Goal: Find specific page/section: Find specific page/section

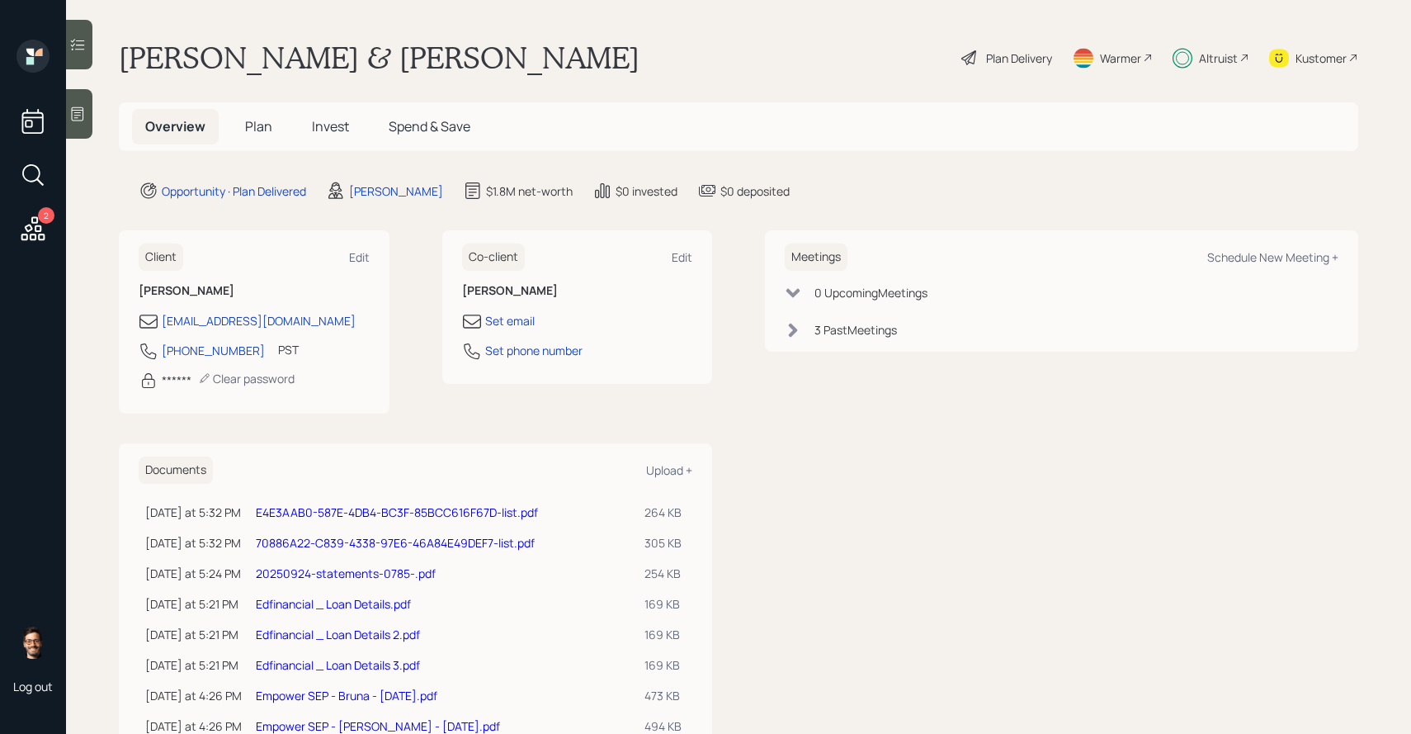
click at [320, 133] on span "Invest" at bounding box center [330, 126] width 37 height 18
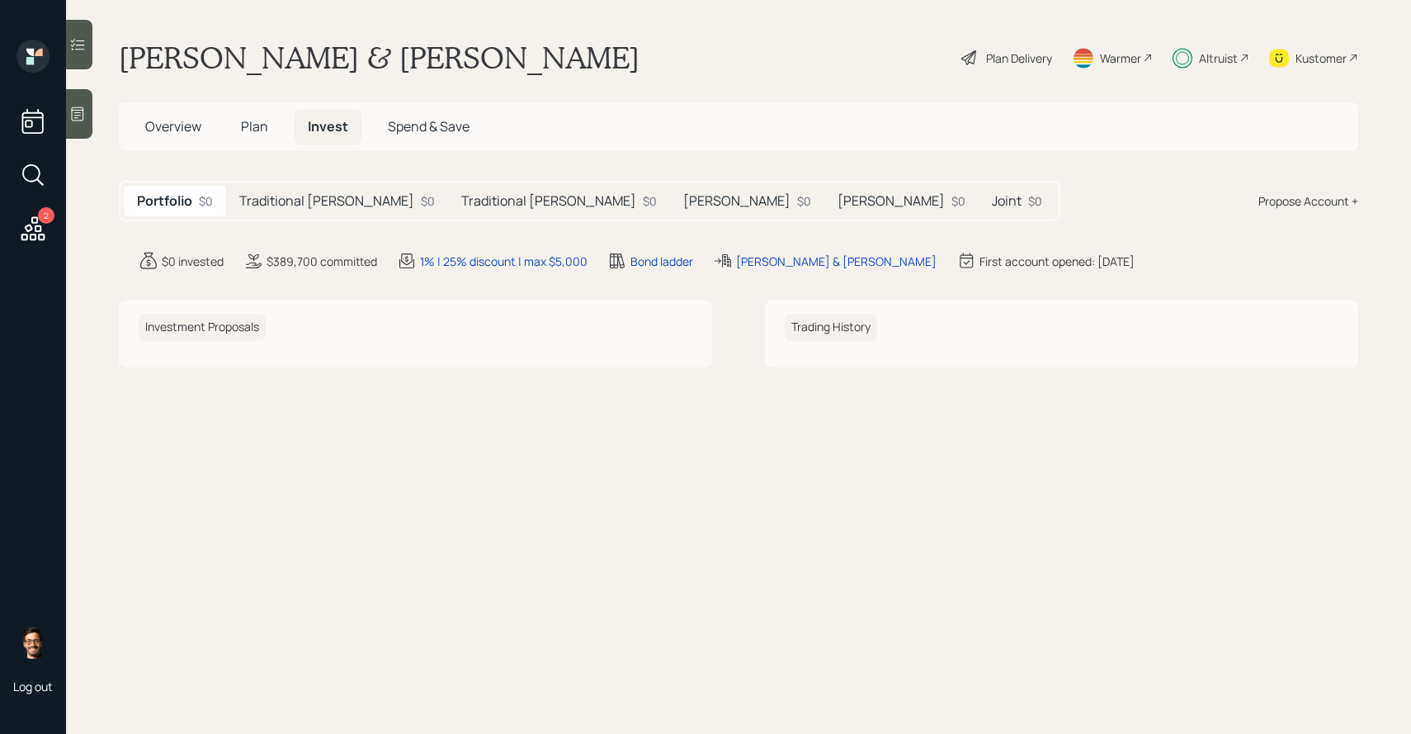
click at [301, 217] on div "Portfolio $0 Traditional [PERSON_NAME] $0 Traditional [PERSON_NAME] $0 [PERSON_…" at bounding box center [589, 201] width 941 height 40
click at [334, 209] on h5 "Traditional [PERSON_NAME]" at bounding box center [326, 201] width 175 height 16
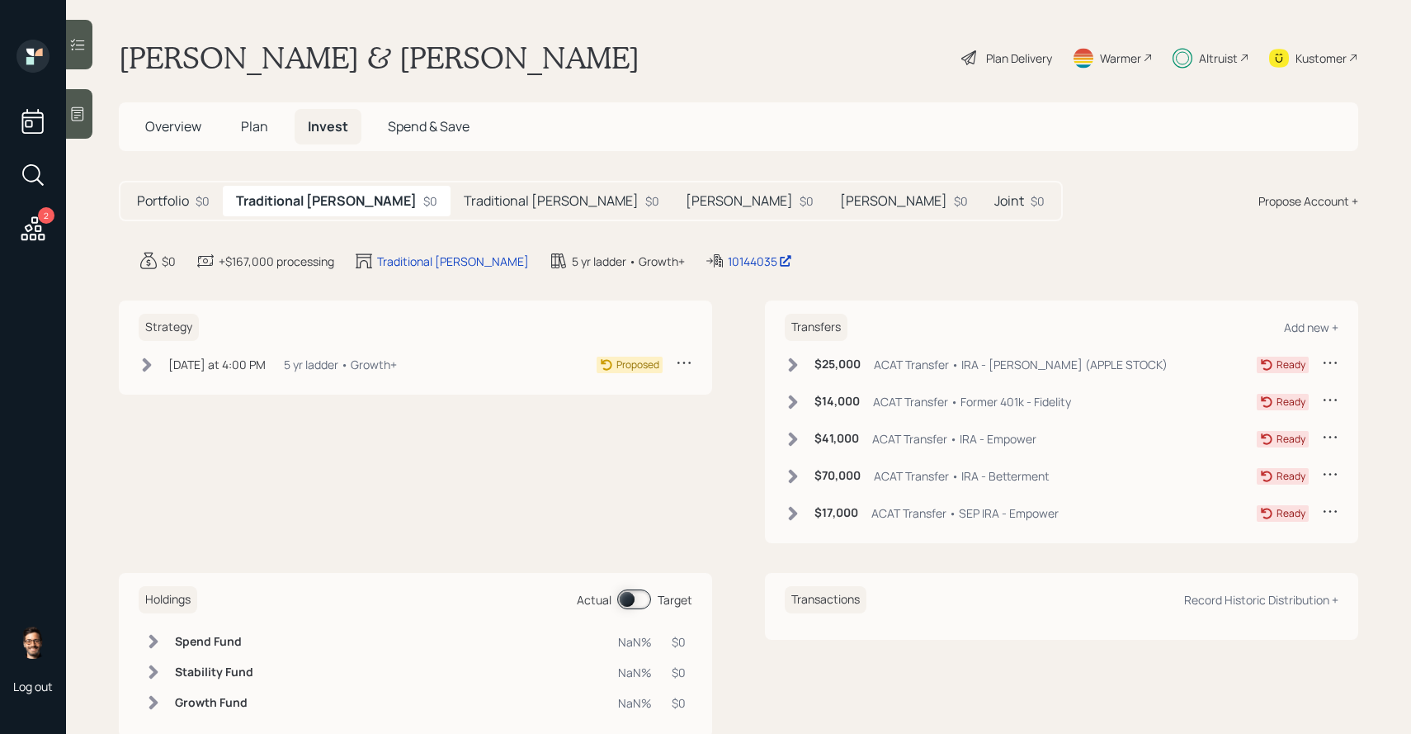
click at [464, 202] on h5 "Traditional [PERSON_NAME]" at bounding box center [551, 201] width 175 height 16
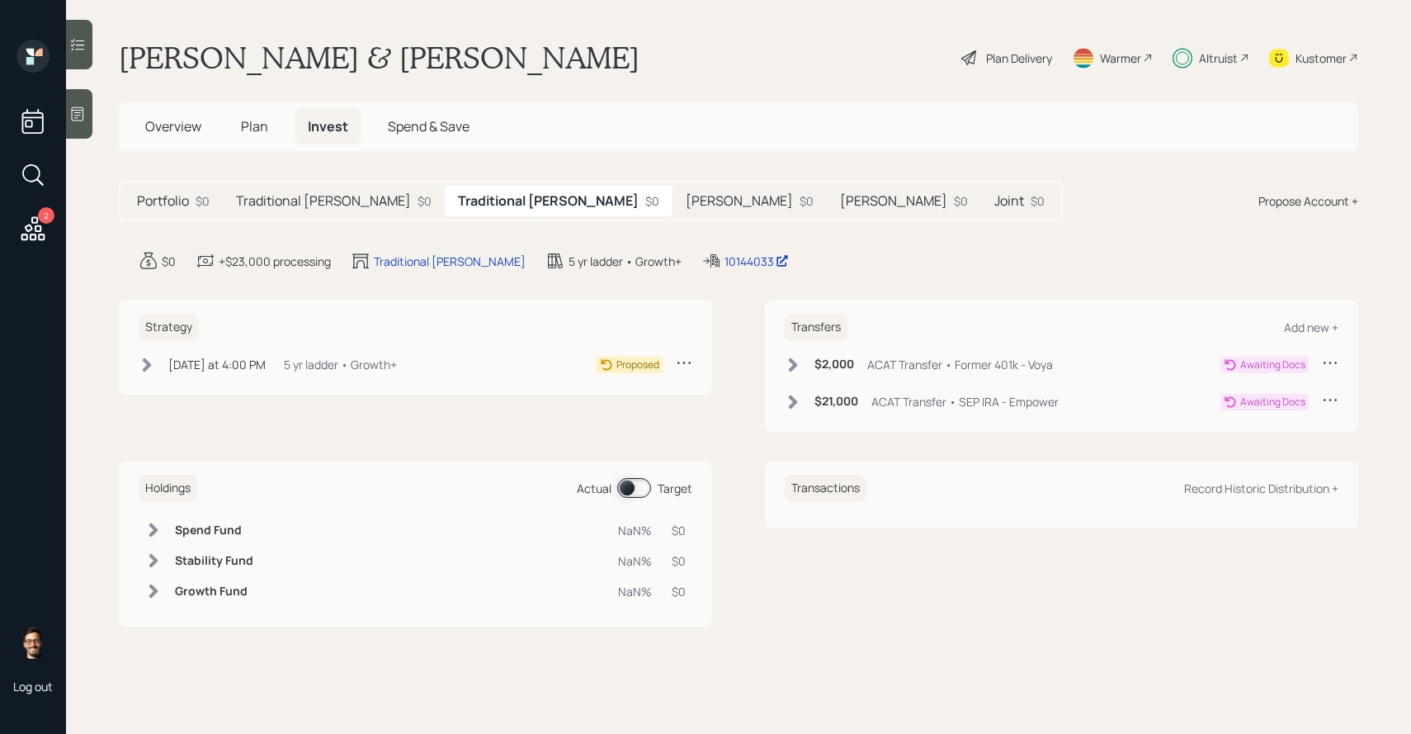
click at [645, 197] on div "$0" at bounding box center [652, 200] width 14 height 17
click at [686, 200] on h5 "[PERSON_NAME]" at bounding box center [739, 201] width 107 height 16
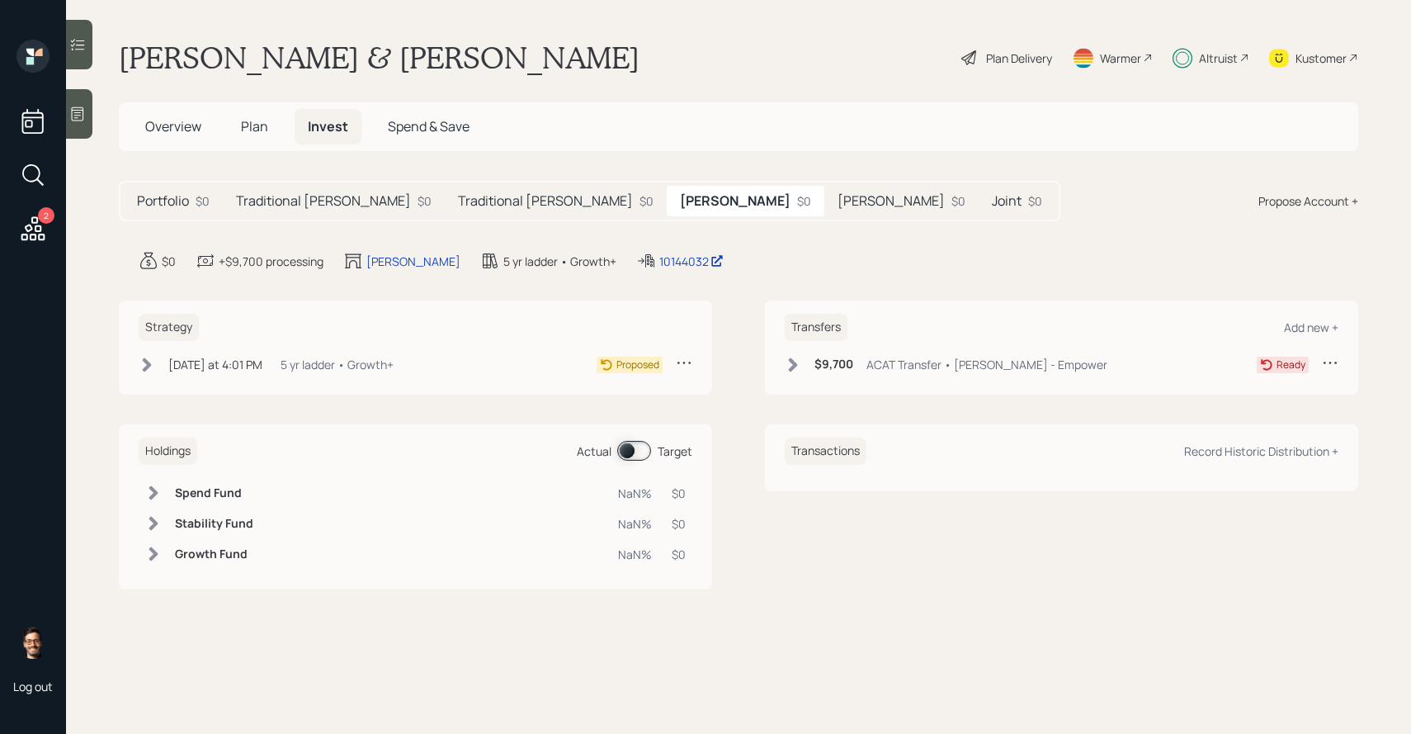
click at [838, 193] on h5 "[PERSON_NAME]" at bounding box center [891, 201] width 107 height 16
click at [992, 200] on h5 "Joint" at bounding box center [1007, 201] width 30 height 16
click at [834, 193] on h5 "[PERSON_NAME]" at bounding box center [887, 201] width 107 height 16
click at [682, 201] on h5 "[PERSON_NAME]" at bounding box center [733, 201] width 107 height 16
click at [501, 189] on div "Traditional [PERSON_NAME] $0" at bounding box center [556, 201] width 222 height 31
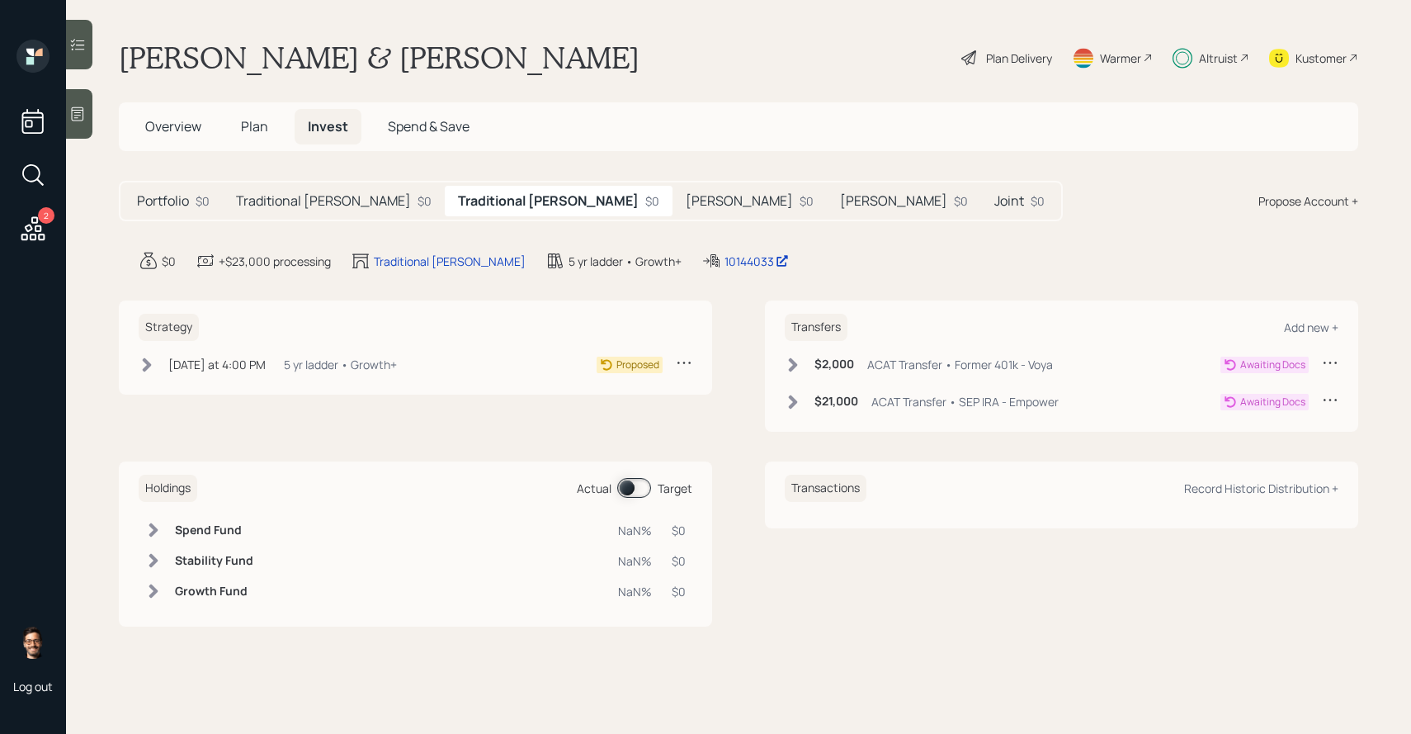
click at [686, 201] on h5 "[PERSON_NAME]" at bounding box center [739, 201] width 107 height 16
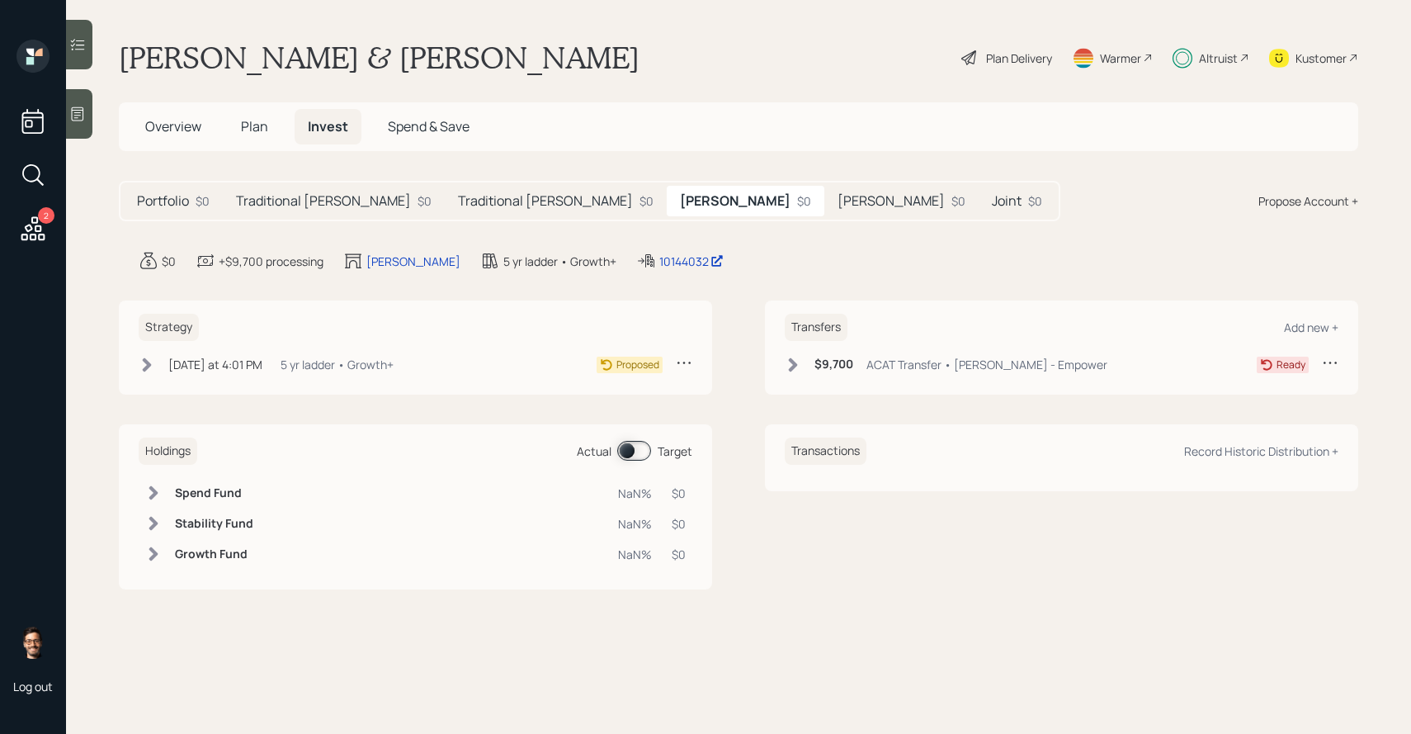
click at [838, 203] on h5 "[PERSON_NAME]" at bounding box center [891, 201] width 107 height 16
click at [979, 200] on div "Joint $0" at bounding box center [1017, 201] width 77 height 31
click at [573, 191] on div "Traditional [PERSON_NAME] $0" at bounding box center [556, 201] width 222 height 31
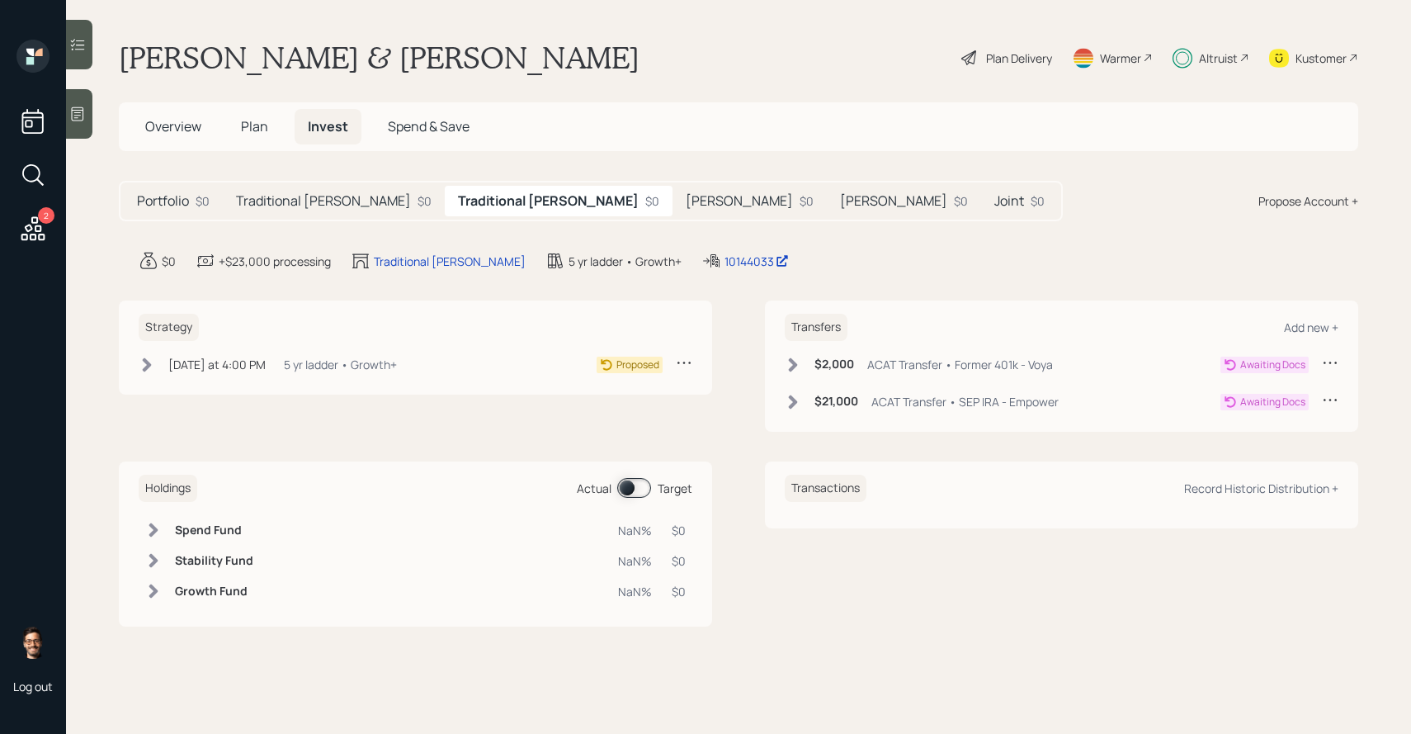
click at [418, 200] on div "$0" at bounding box center [425, 200] width 14 height 17
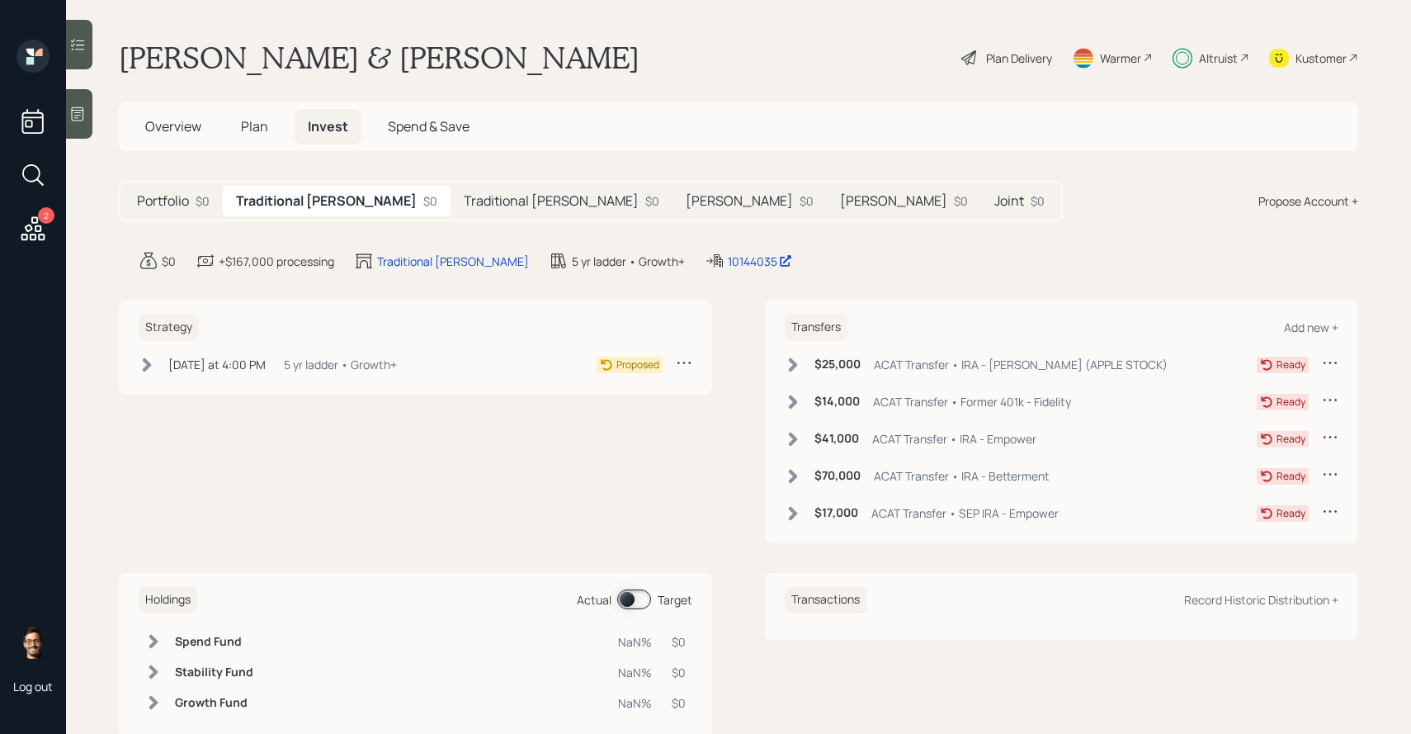
click at [464, 204] on h5 "Traditional [PERSON_NAME]" at bounding box center [551, 201] width 175 height 16
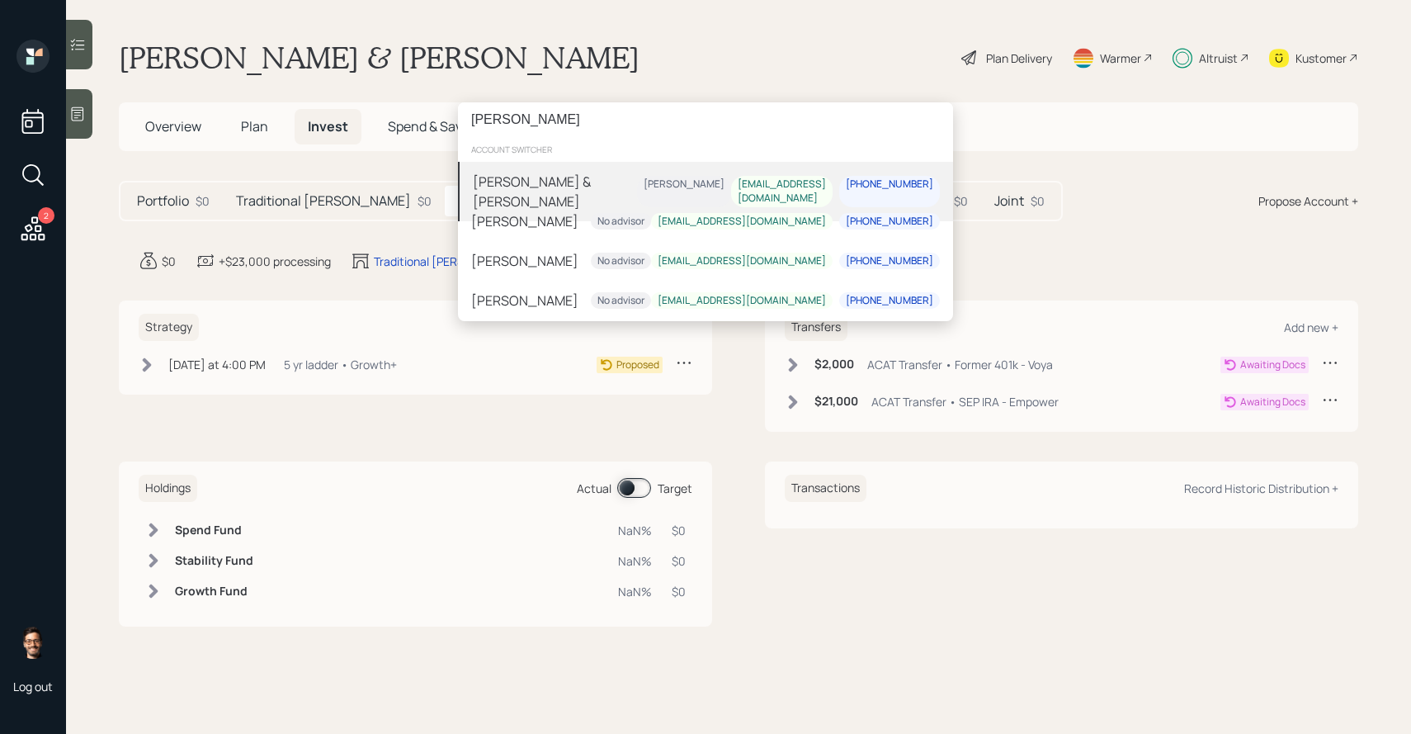
type input "[PERSON_NAME]"
